Goal: Task Accomplishment & Management: Complete application form

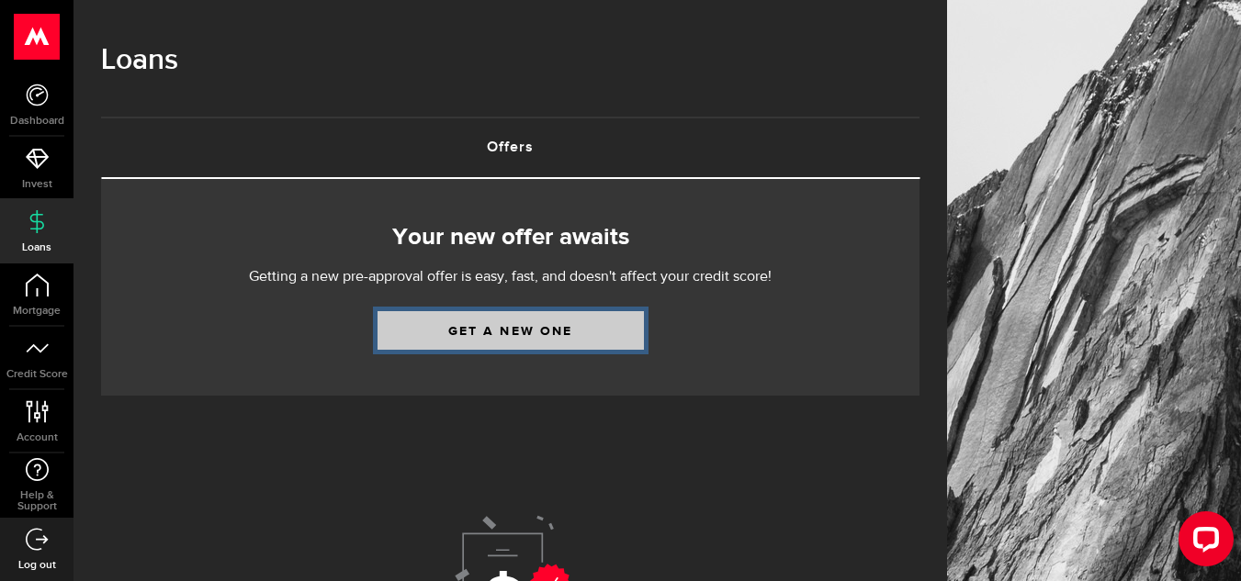
click at [512, 339] on link "Get a new one" at bounding box center [510, 330] width 266 height 39
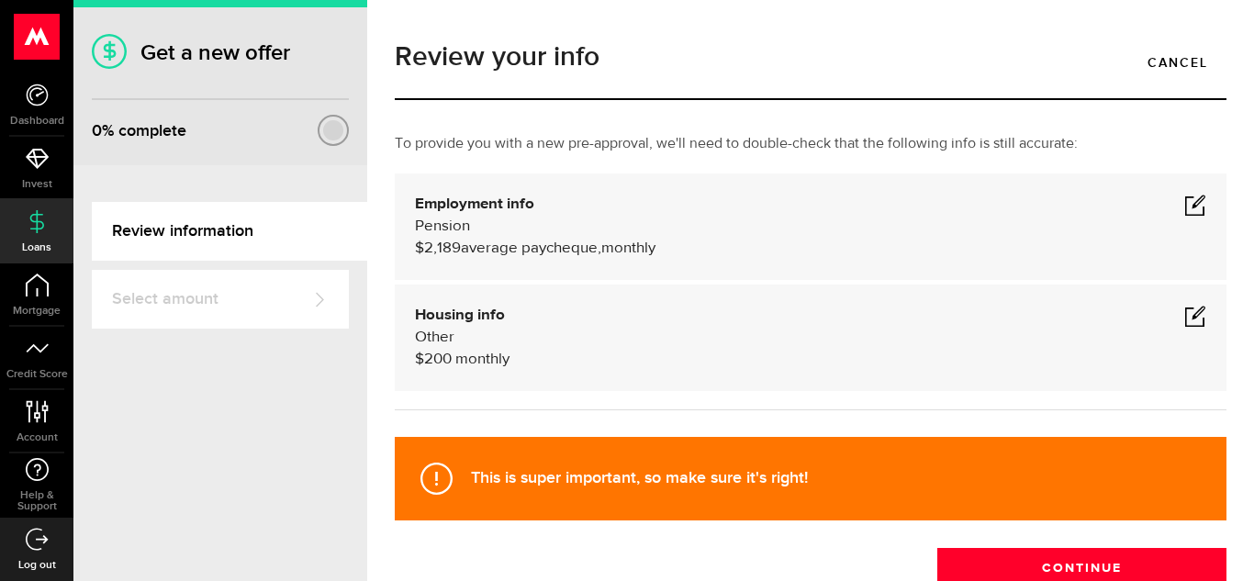
click at [1185, 209] on span at bounding box center [1196, 205] width 22 height 22
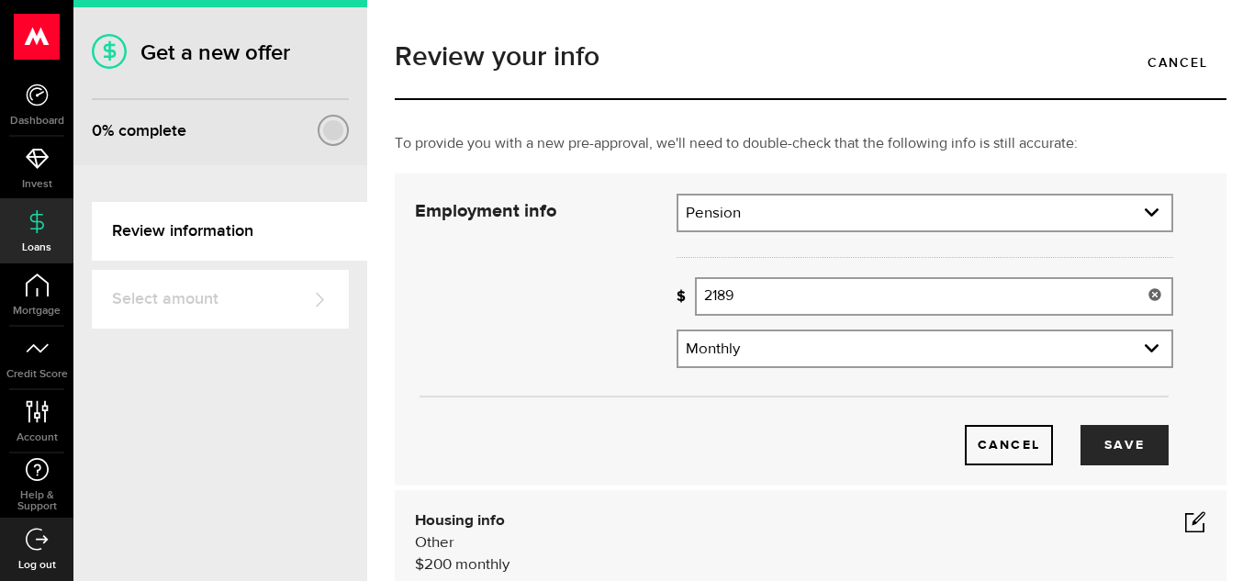
drag, startPoint x: 776, startPoint y: 304, endPoint x: 651, endPoint y: 289, distance: 125.8
click at [651, 289] on div "Employment info Employment type What's your employment situation like? Pension …" at bounding box center [794, 330] width 786 height 272
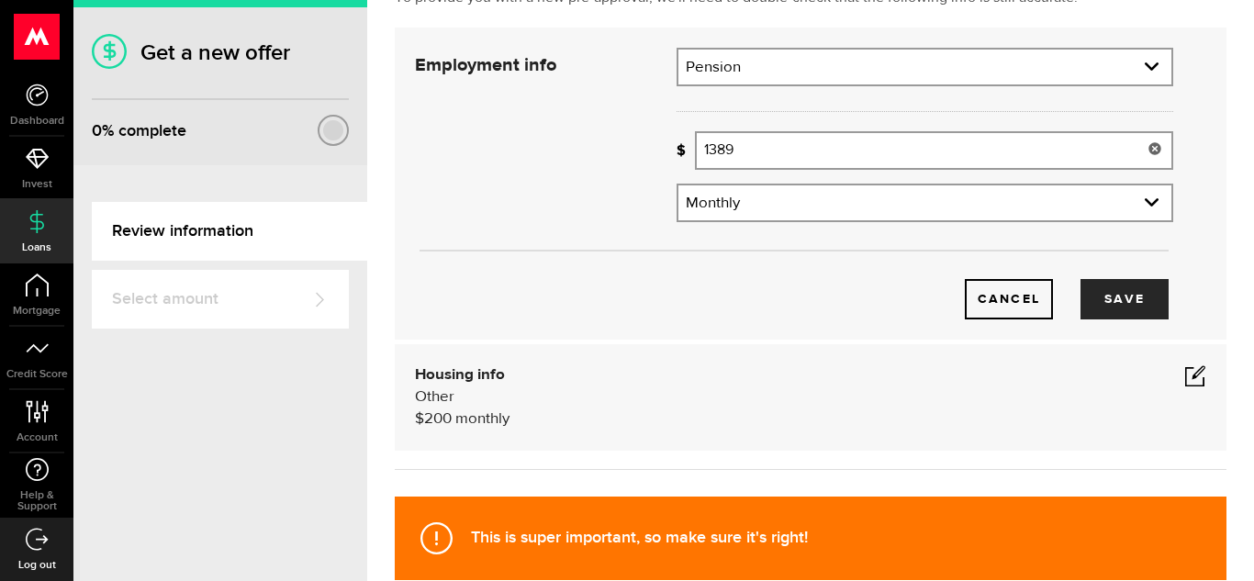
scroll to position [151, 0]
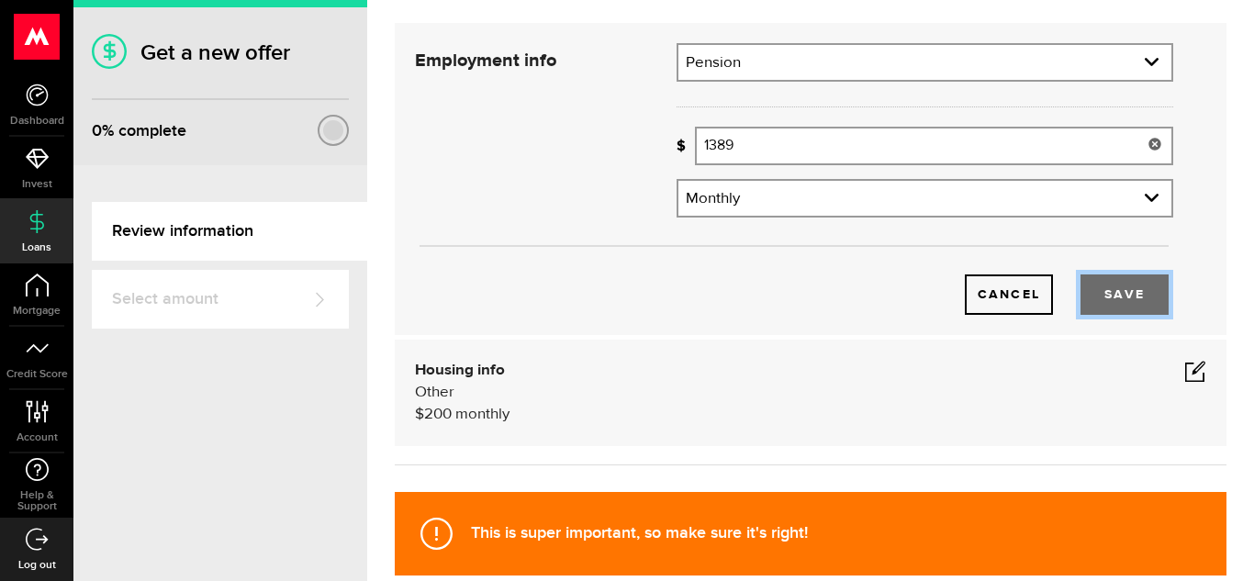
type input "1,389"
click at [1108, 298] on button "Save" at bounding box center [1125, 295] width 88 height 40
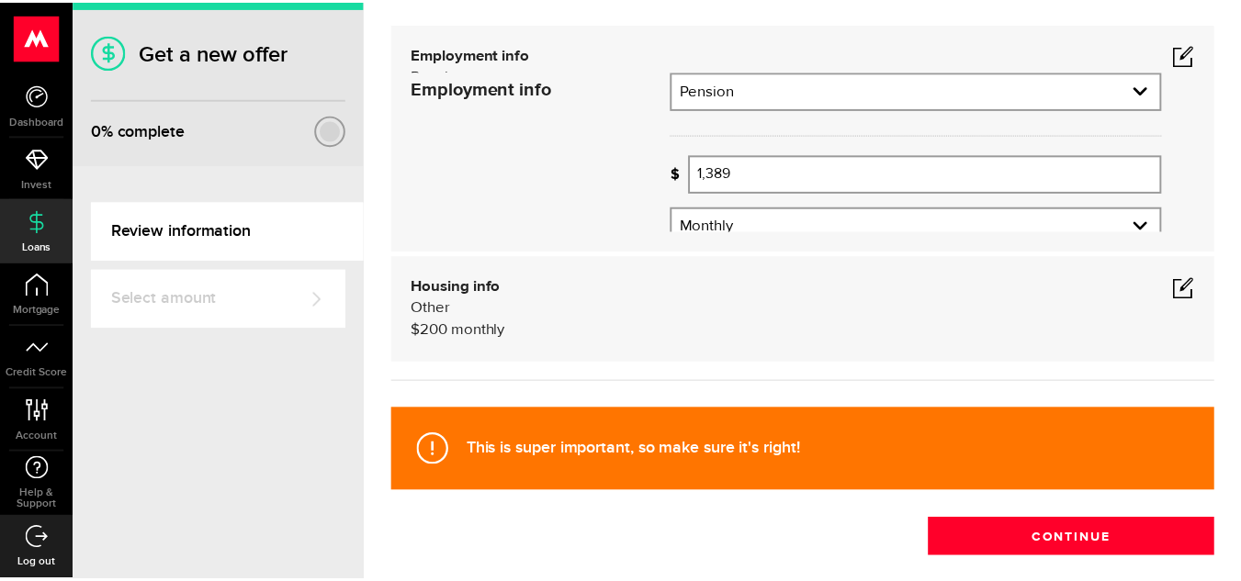
scroll to position [123, 0]
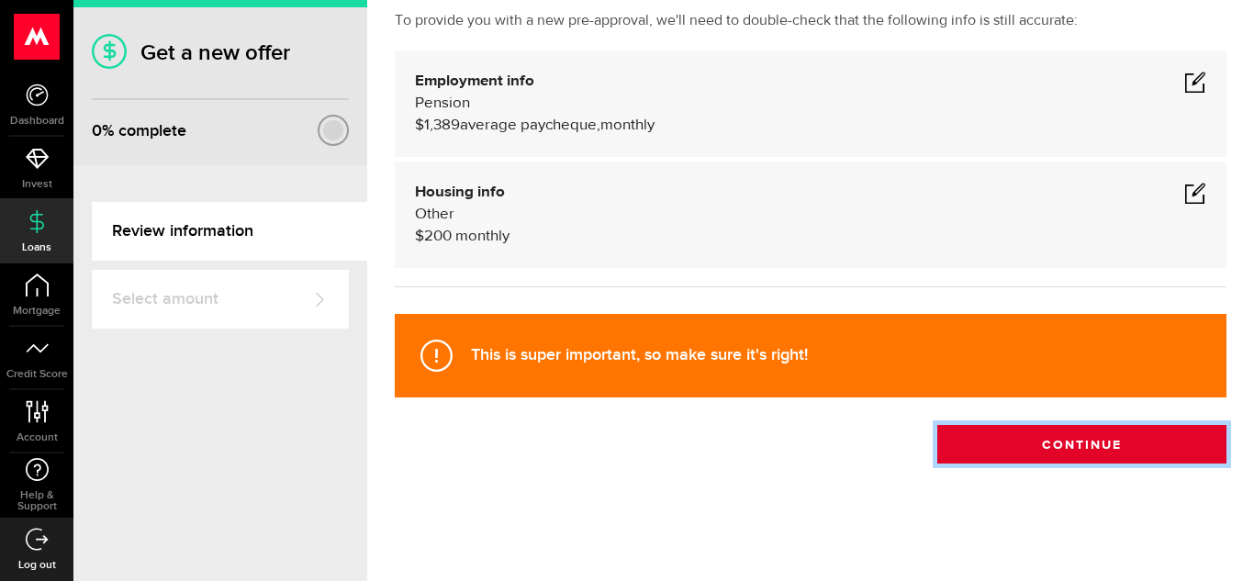
click at [1038, 458] on button "Continue" at bounding box center [1082, 444] width 289 height 39
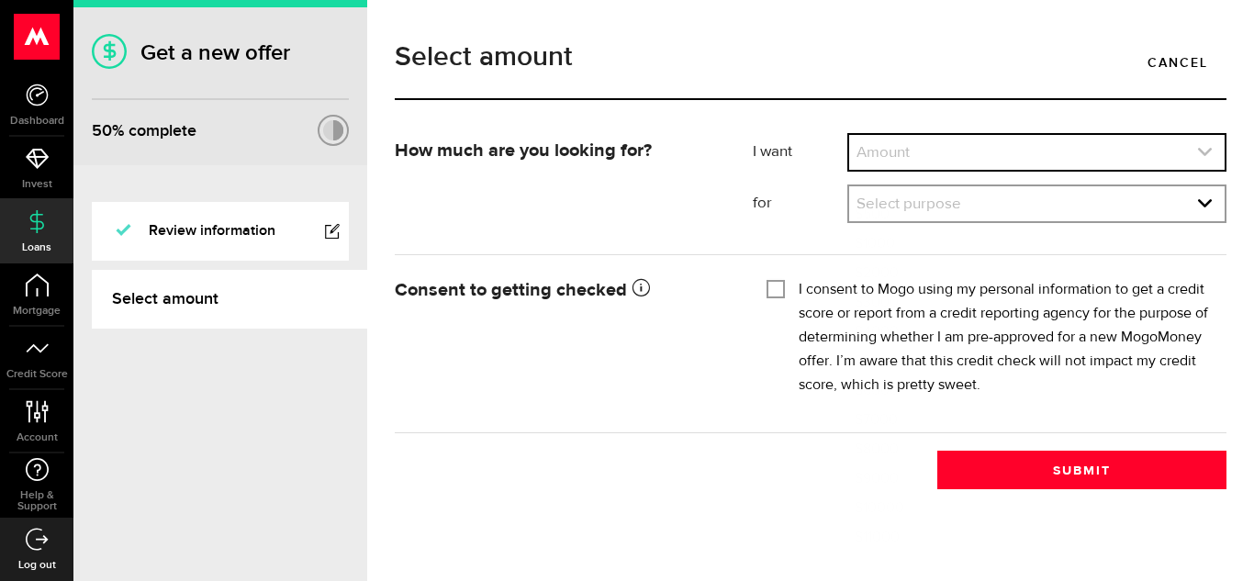
click at [955, 136] on link "expand select" at bounding box center [1037, 152] width 376 height 35
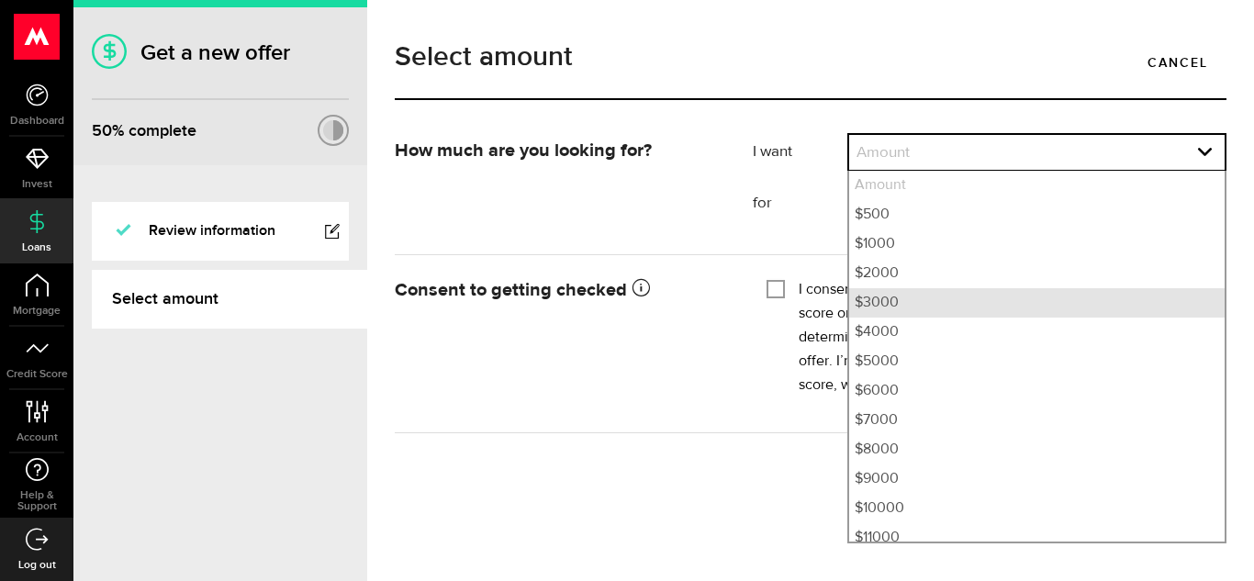
click at [974, 304] on li "$3000" at bounding box center [1037, 302] width 376 height 29
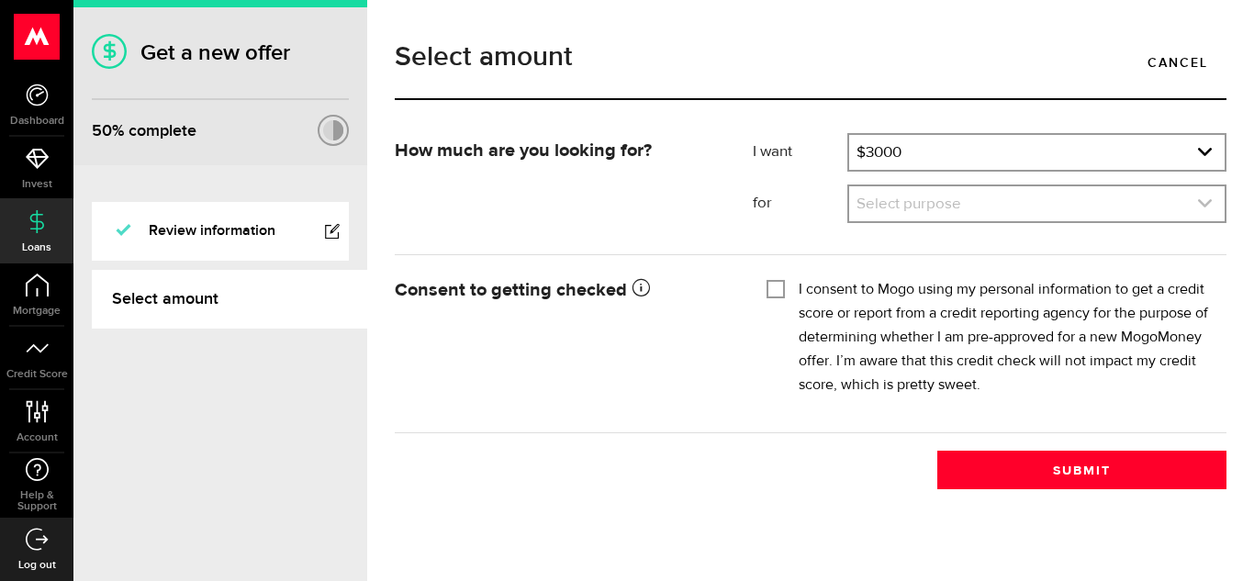
click at [958, 209] on link "expand select" at bounding box center [1037, 203] width 376 height 35
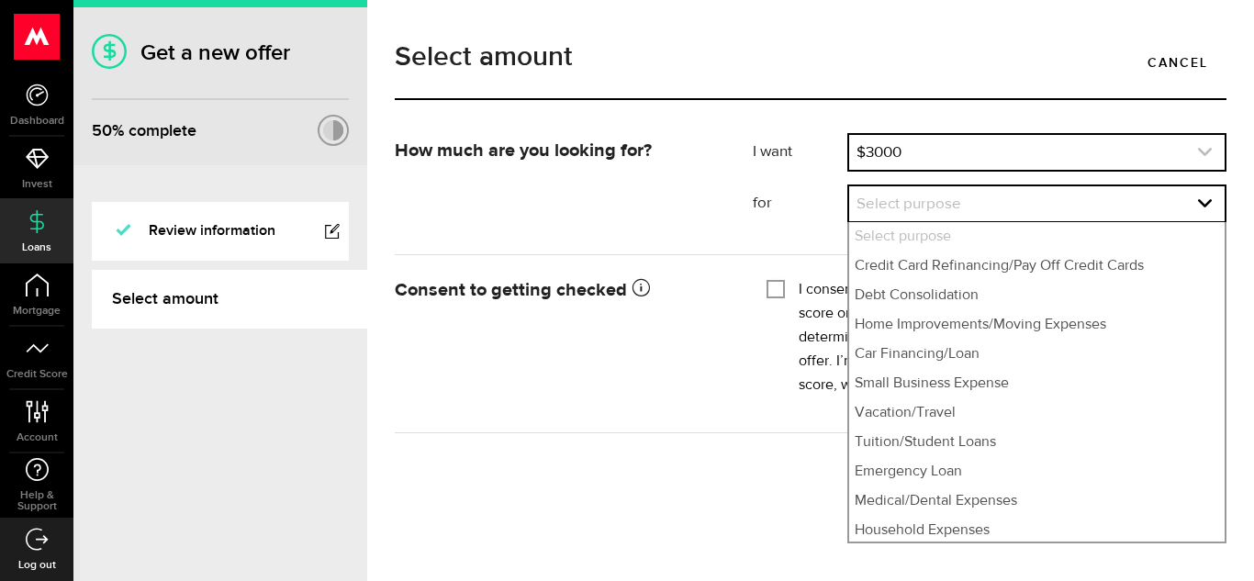
click at [951, 147] on link "expand select" at bounding box center [1037, 152] width 376 height 35
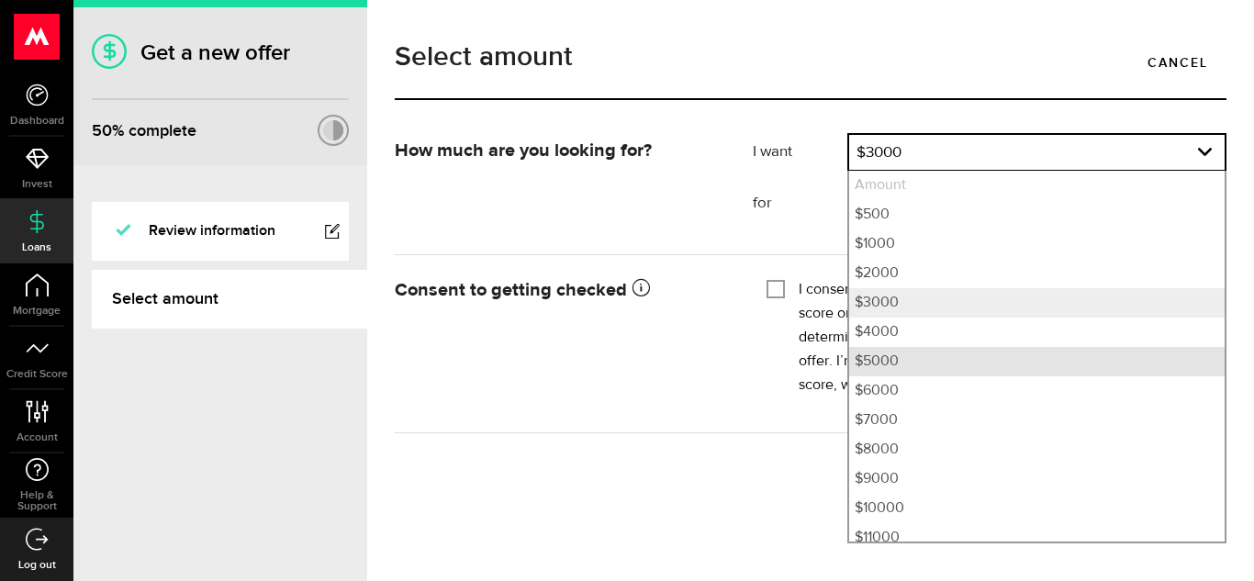
click at [935, 356] on li "$5000" at bounding box center [1037, 361] width 376 height 29
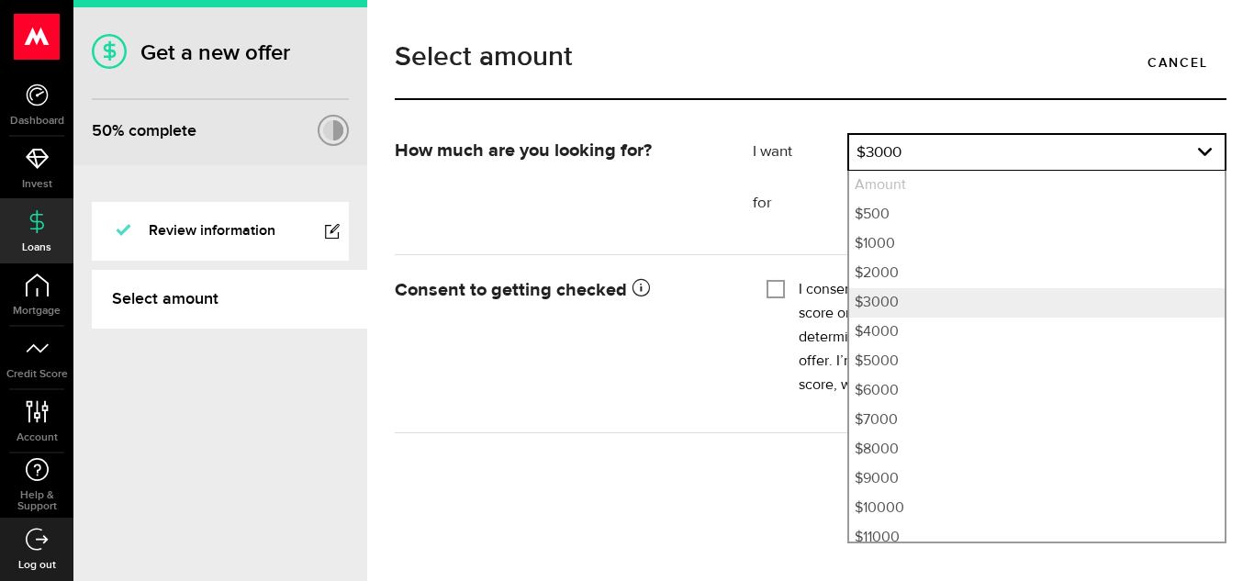
select select "5000"
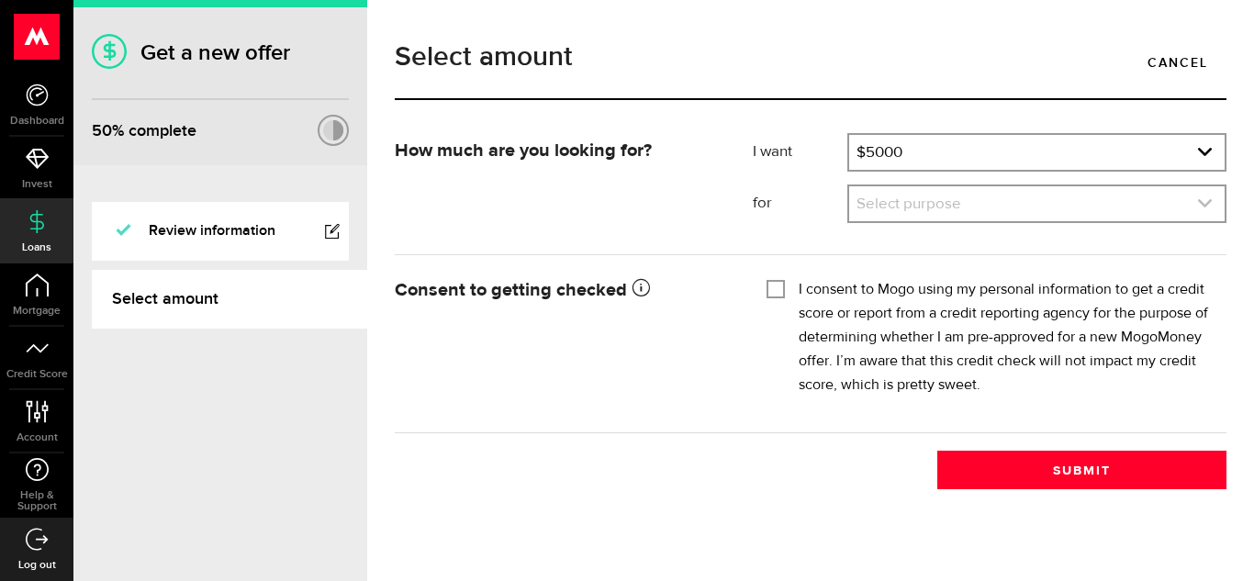
click at [927, 212] on link "expand select" at bounding box center [1037, 203] width 376 height 35
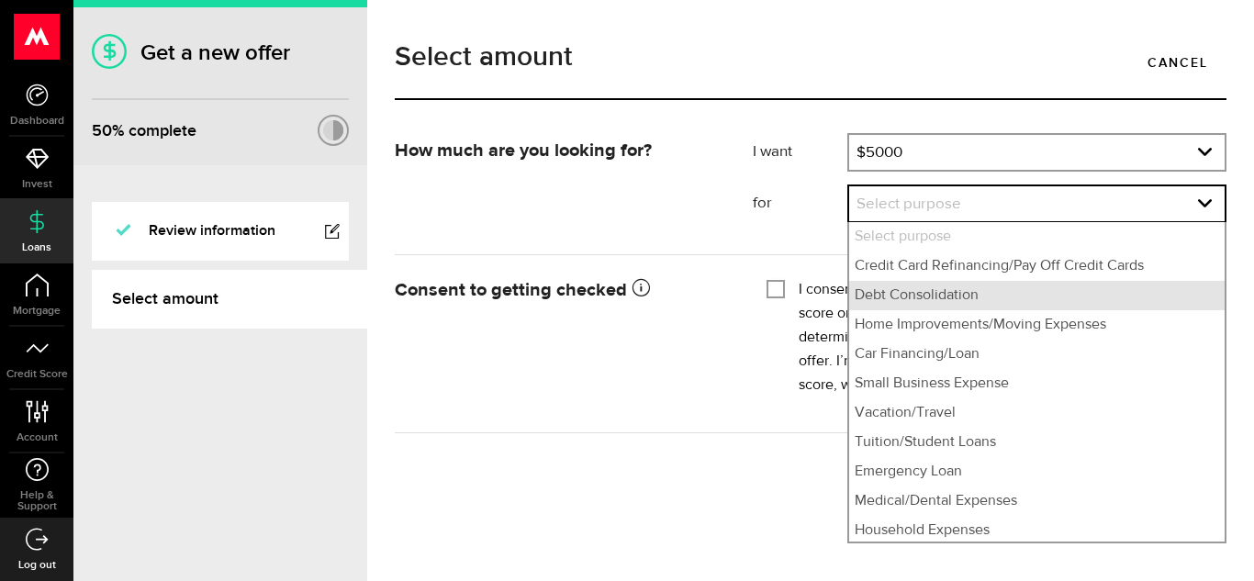
click at [922, 308] on li "Debt Consolidation" at bounding box center [1037, 295] width 376 height 29
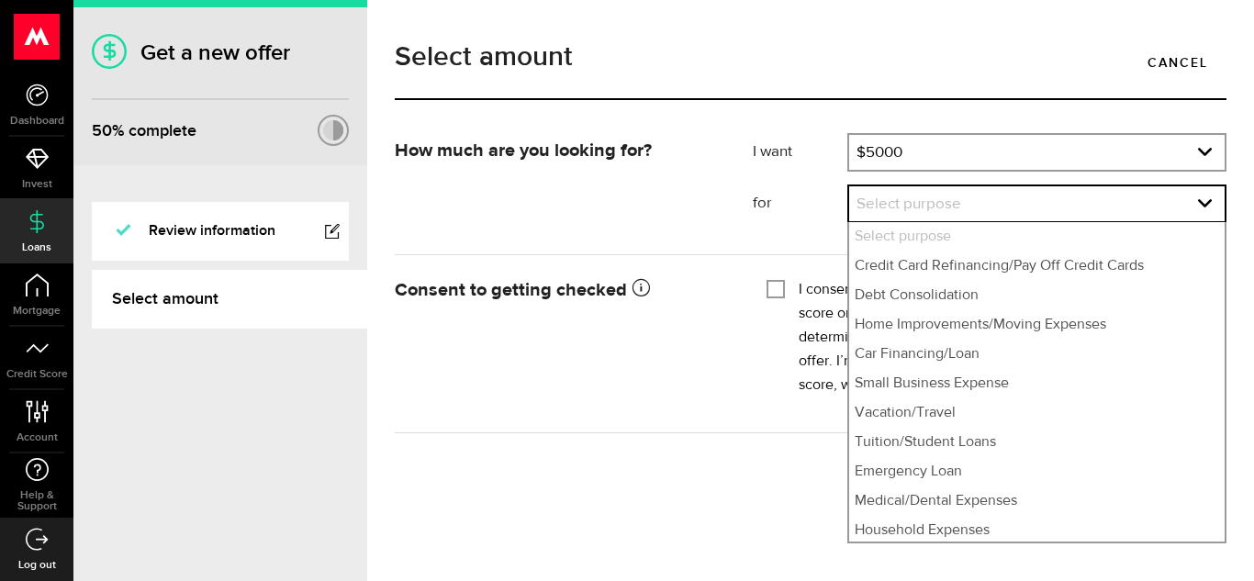
select select "Debt Consolidation"
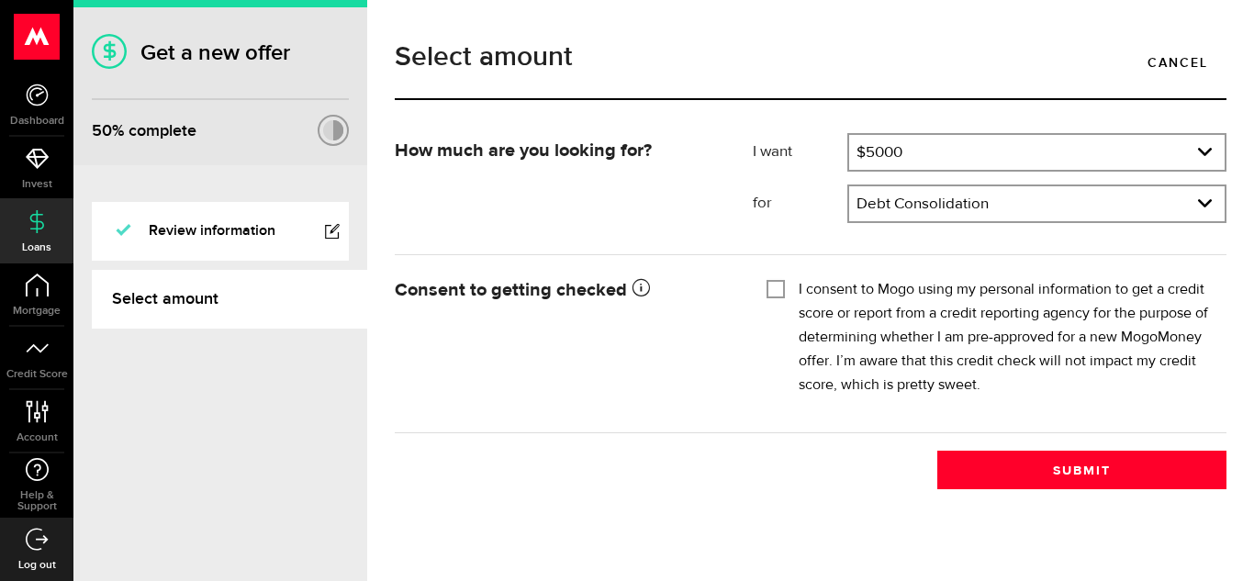
click at [781, 298] on div "I consent to Mogo using my personal information to get a credit score or report…" at bounding box center [990, 337] width 446 height 119
click at [773, 289] on input "I consent to Mogo using my personal information to get a credit score or report…" at bounding box center [776, 287] width 18 height 18
checkbox input "true"
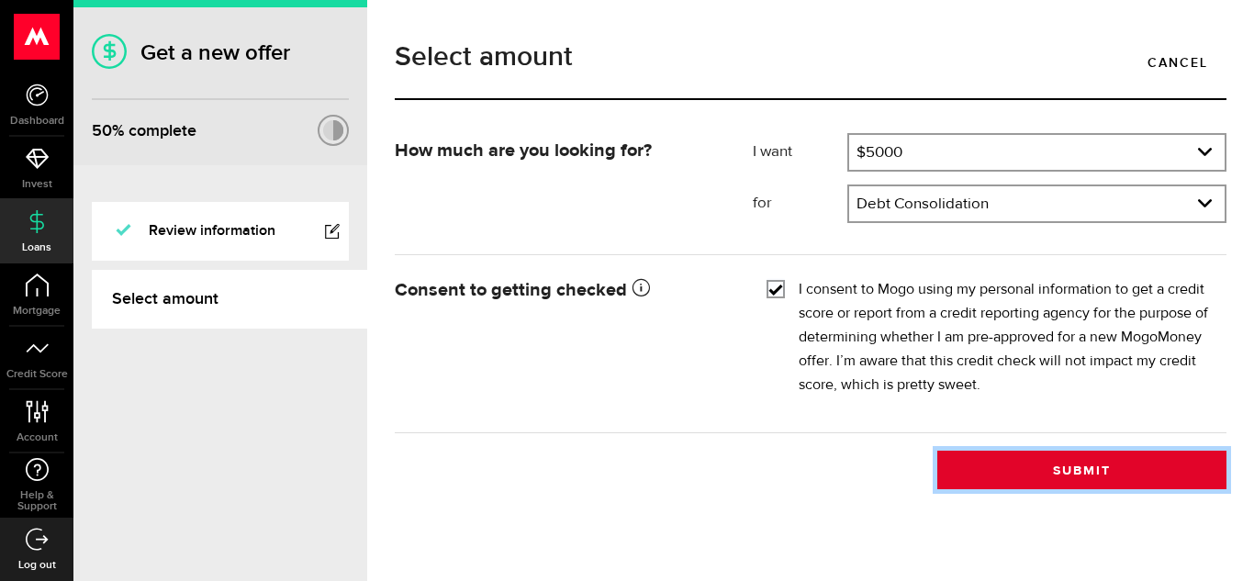
click at [993, 464] on button "Submit" at bounding box center [1082, 470] width 289 height 39
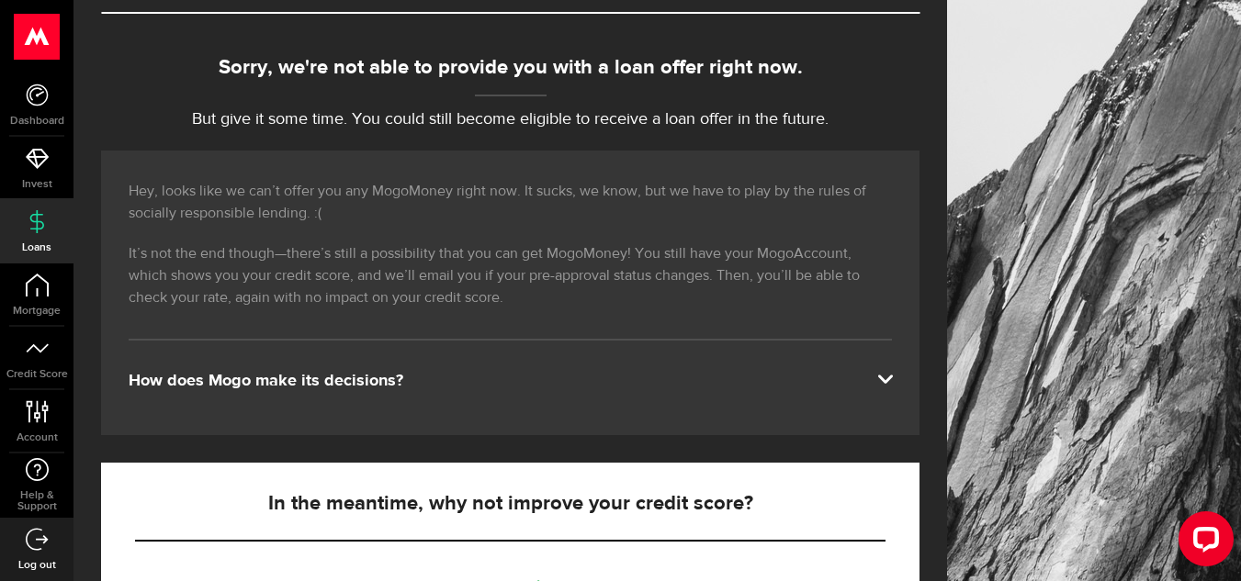
scroll to position [166, 0]
